Goal: Task Accomplishment & Management: Use online tool/utility

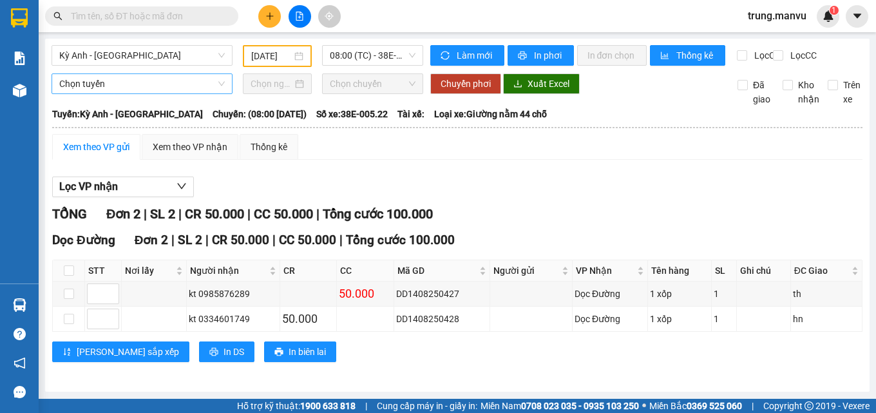
scroll to position [9, 0]
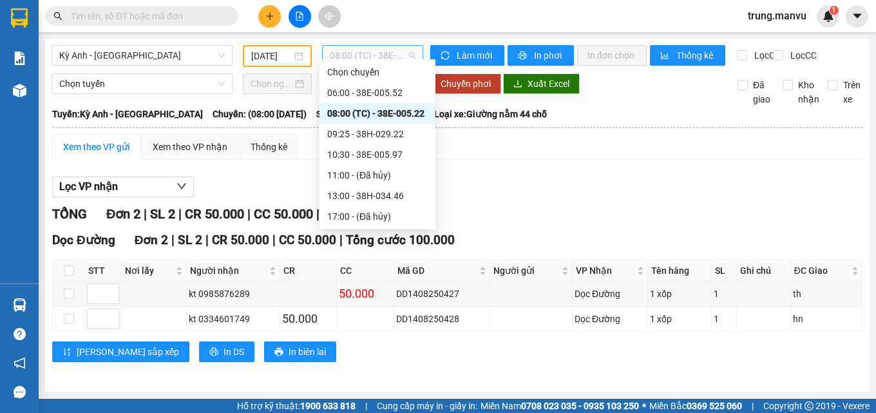
drag, startPoint x: 363, startPoint y: 48, endPoint x: 407, endPoint y: 93, distance: 63.3
click at [363, 52] on span "08:00 (TC) - 38E-005.22" at bounding box center [373, 55] width 86 height 19
click at [399, 132] on div "09:25 - 38H-029.22" at bounding box center [377, 134] width 100 height 14
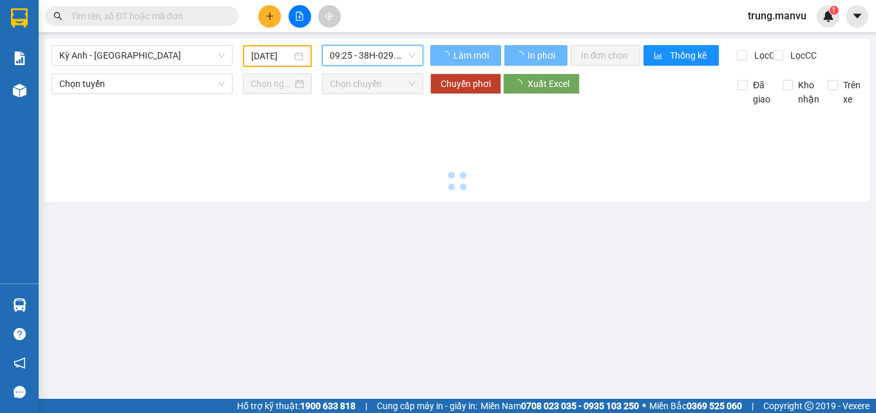
scroll to position [0, 0]
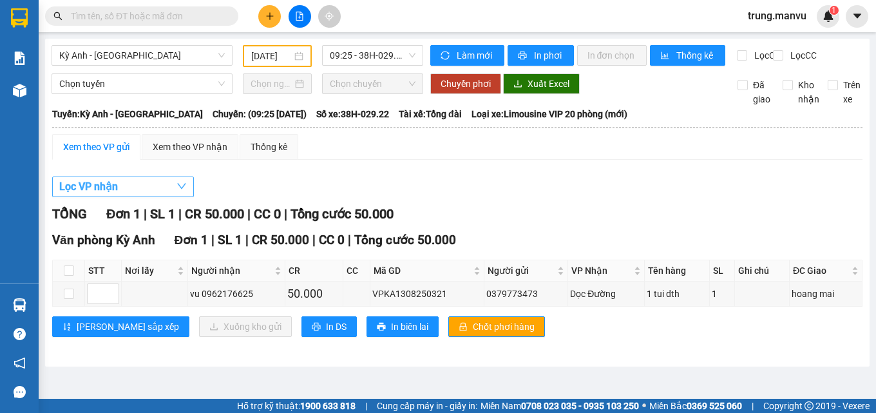
click at [131, 195] on button "Lọc VP nhận" at bounding box center [123, 186] width 142 height 21
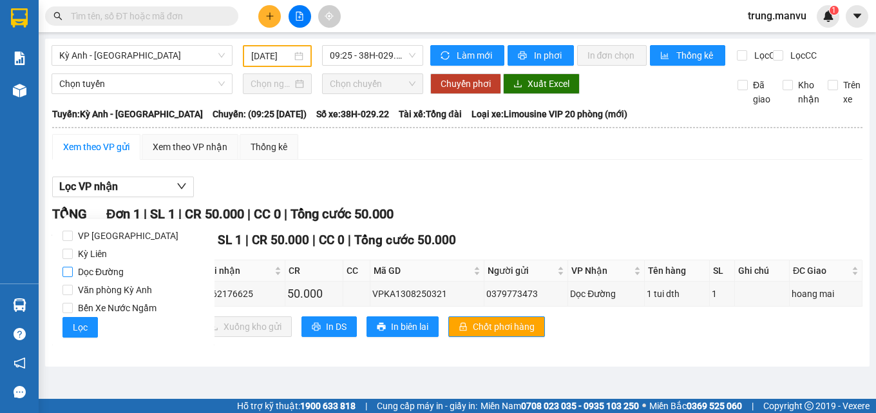
click at [116, 266] on span "Dọc Đường" at bounding box center [101, 272] width 56 height 18
click at [73, 267] on input "Dọc Đường" at bounding box center [67, 272] width 10 height 10
checkbox input "true"
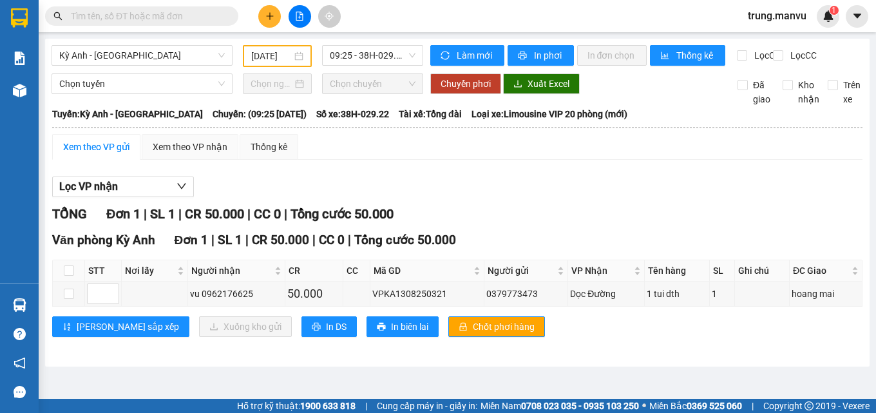
click at [307, 209] on div "Lọc VP nhận TỔNG Đơn 1 | SL 1 | CR 50.000 | CC 0 | Tổng cước 50.000 Văn phòng K…" at bounding box center [457, 261] width 810 height 183
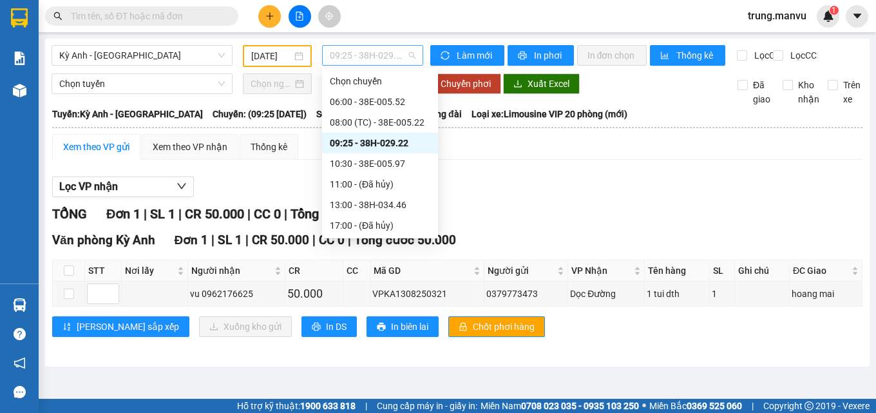
click at [376, 54] on span "09:25 - 38H-029.22" at bounding box center [373, 55] width 86 height 19
drag, startPoint x: 403, startPoint y: 140, endPoint x: 361, endPoint y: 146, distance: 42.3
click at [401, 140] on div "09:25 - 38H-029.22" at bounding box center [380, 143] width 100 height 14
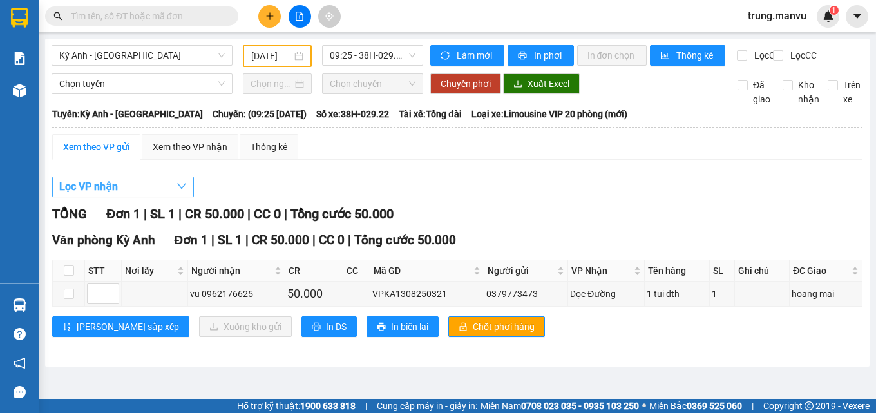
click at [113, 194] on span "Lọc VP nhận" at bounding box center [88, 186] width 59 height 16
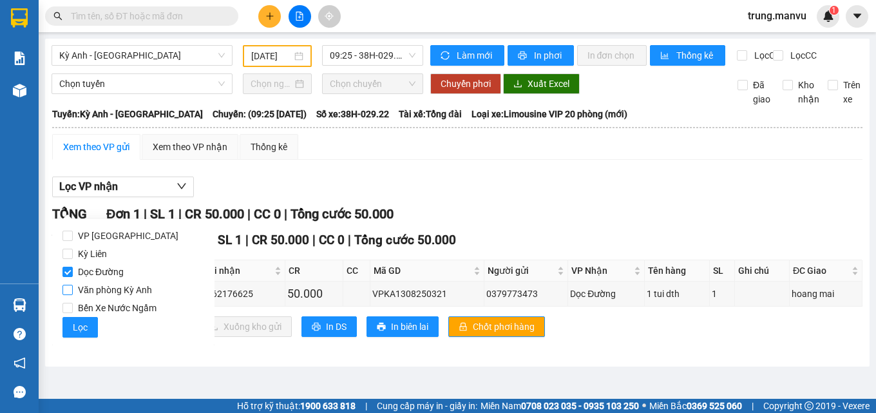
drag, startPoint x: 126, startPoint y: 290, endPoint x: 179, endPoint y: 288, distance: 53.5
click at [127, 288] on span "Văn phòng Kỳ Anh" at bounding box center [115, 290] width 84 height 18
click at [65, 287] on input "Văn phòng Kỳ Anh" at bounding box center [67, 290] width 10 height 10
checkbox input "true"
click at [70, 272] on input "Dọc Đường" at bounding box center [67, 272] width 10 height 10
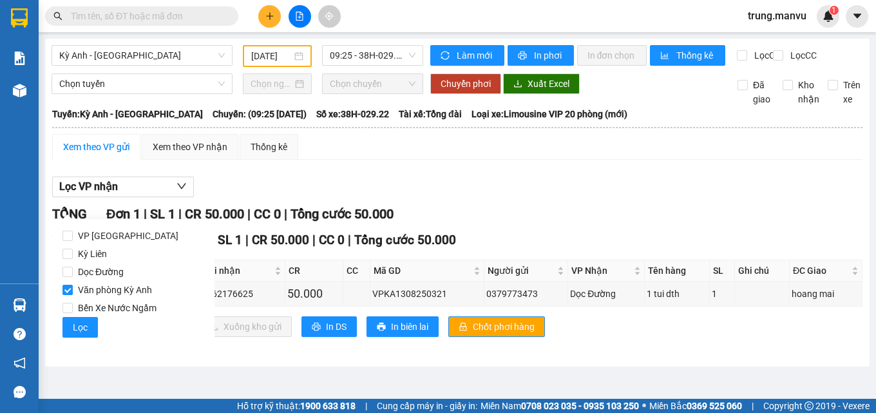
click at [284, 198] on div "Lọc VP nhận" at bounding box center [457, 186] width 810 height 21
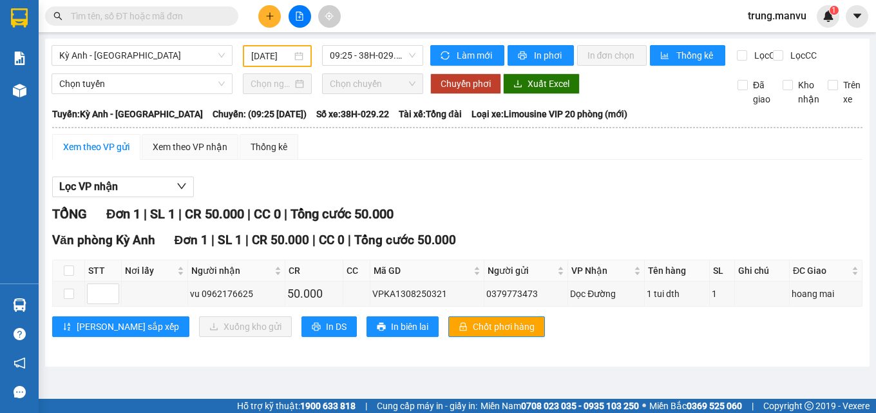
click at [110, 184] on div "Lọc VP nhận TỔNG Đơn 1 | SL 1 | CR 50.000 | CC 0 | Tổng cước 50.000 Văn phòng K…" at bounding box center [457, 261] width 810 height 183
click at [167, 197] on button "Lọc VP nhận" at bounding box center [123, 186] width 142 height 21
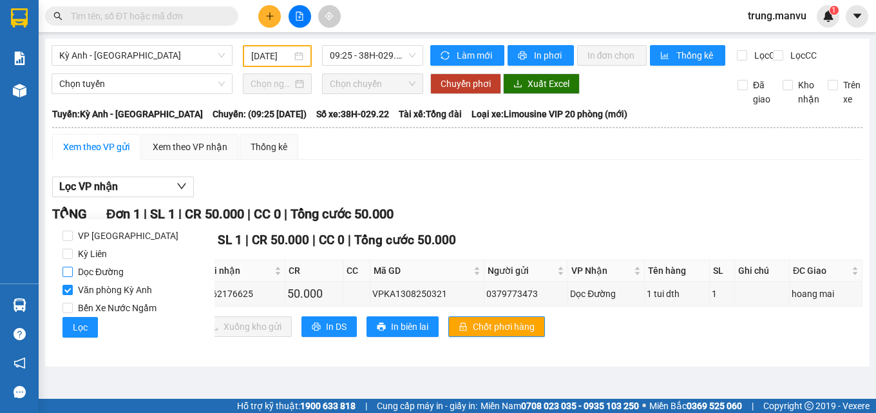
click at [64, 270] on input "Dọc Đường" at bounding box center [67, 272] width 10 height 10
checkbox input "true"
click at [70, 288] on input "Văn phòng Kỳ Anh" at bounding box center [67, 290] width 10 height 10
checkbox input "false"
click at [393, 198] on div "Lọc VP nhận" at bounding box center [457, 186] width 810 height 21
